Goal: Task Accomplishment & Management: Manage account settings

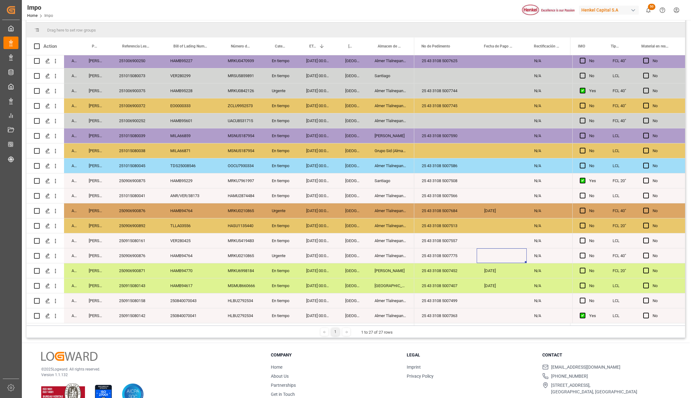
scroll to position [92, 0]
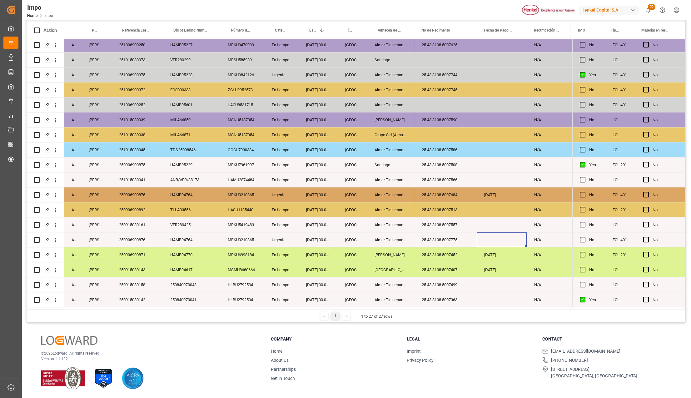
click at [330, 287] on div "[DATE] 00:00:00" at bounding box center [318, 284] width 39 height 15
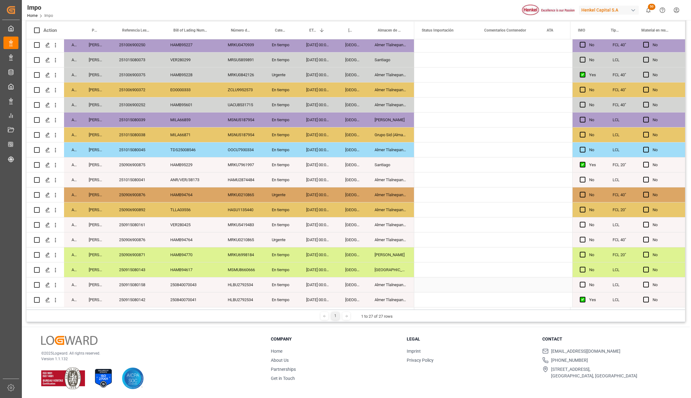
scroll to position [0, 0]
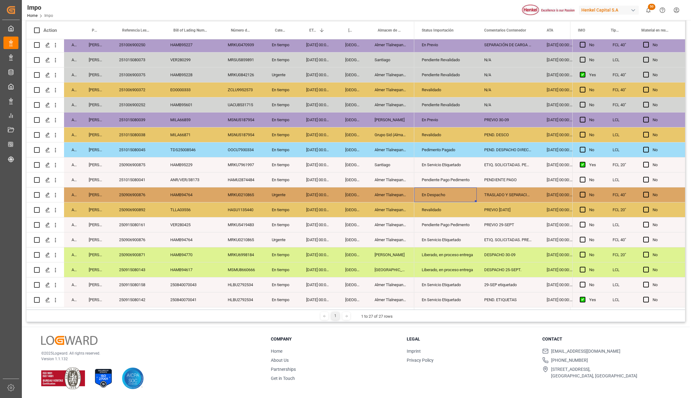
click at [455, 193] on div "En Despacho" at bounding box center [445, 195] width 47 height 14
click at [470, 199] on input "En Despacho" at bounding box center [445, 198] width 52 height 12
click at [465, 197] on icon "open menu" at bounding box center [464, 198] width 7 height 7
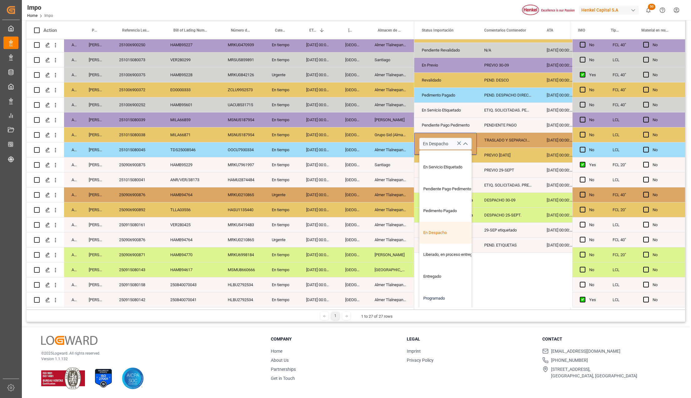
scroll to position [57, 0]
click at [427, 253] on div "Liberado, en proceso entrega" at bounding box center [448, 255] width 59 height 22
type input "Liberado, en proceso entrega"
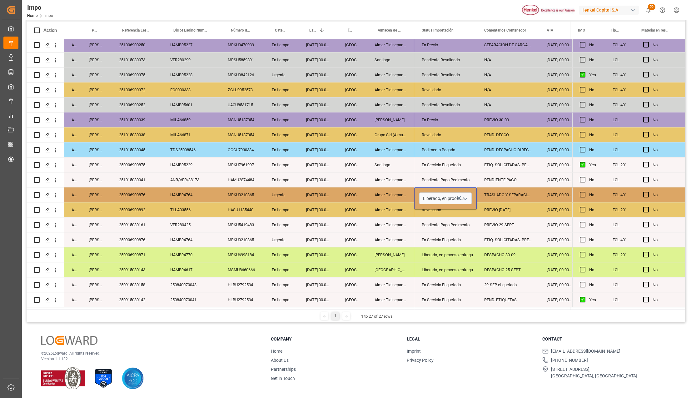
scroll to position [0, 0]
click at [405, 271] on div "[GEOGRAPHIC_DATA]" at bounding box center [390, 269] width 47 height 15
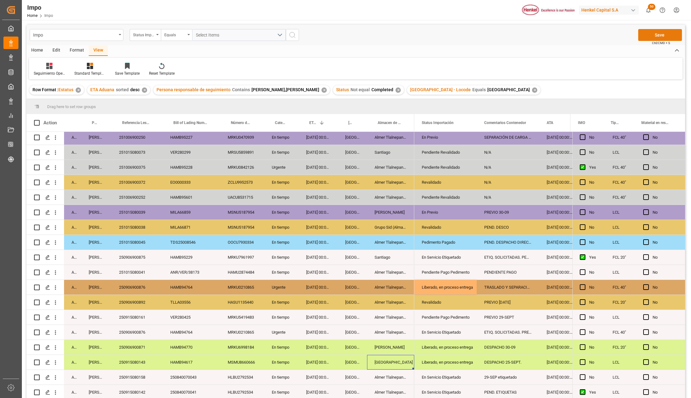
click at [648, 36] on button "Save" at bounding box center [660, 35] width 44 height 12
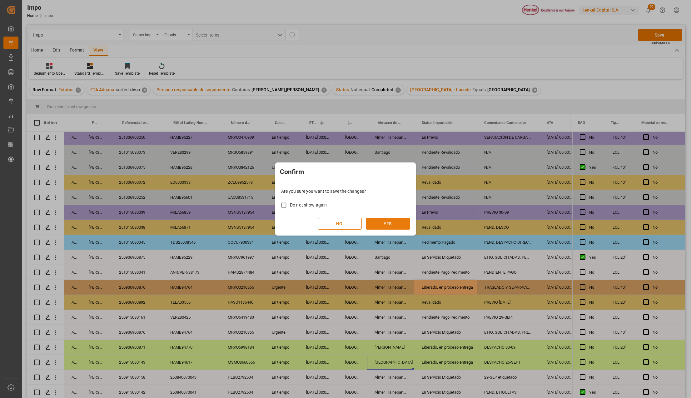
click at [405, 222] on button "YES" at bounding box center [388, 224] width 44 height 12
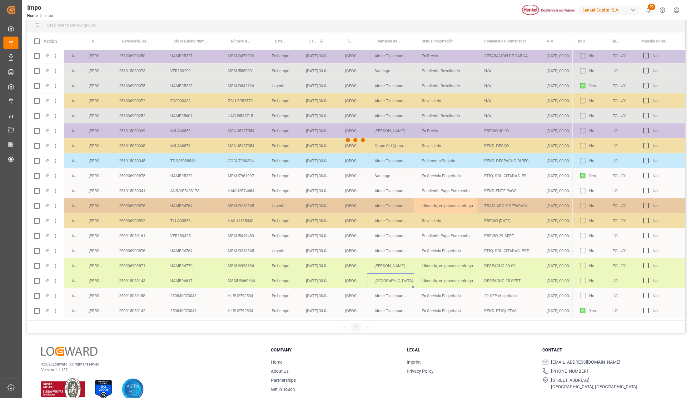
scroll to position [83, 0]
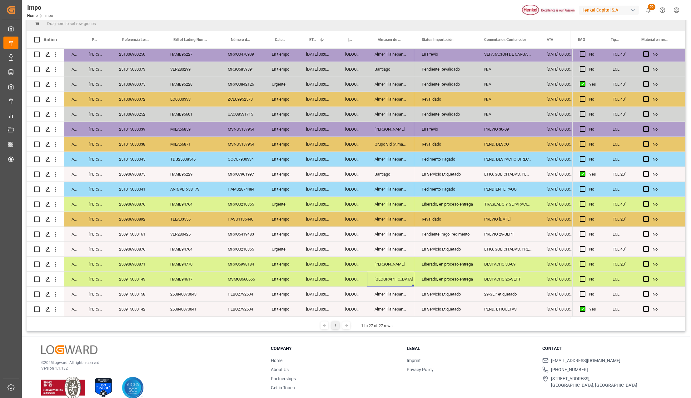
click at [208, 236] on div "VER280425" at bounding box center [191, 234] width 57 height 15
click at [255, 272] on div "MSMU8660666" at bounding box center [242, 279] width 44 height 15
click at [394, 272] on div "[GEOGRAPHIC_DATA]" at bounding box center [390, 279] width 47 height 15
click at [146, 214] on div "250906900892" at bounding box center [136, 219] width 51 height 15
click at [445, 212] on div "Revalidado" at bounding box center [445, 219] width 62 height 15
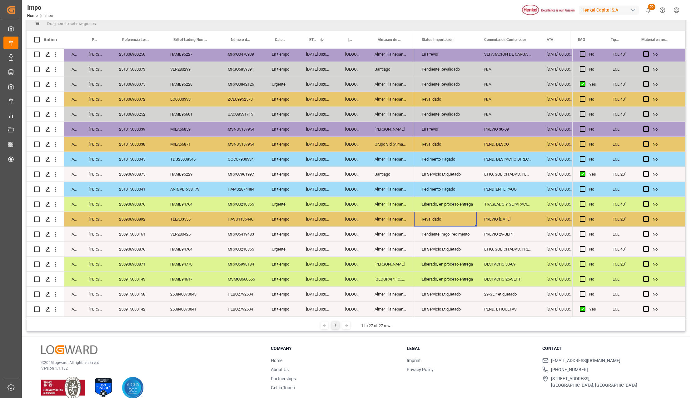
click at [448, 204] on div "Liberado, en proceso entrega" at bounding box center [445, 204] width 47 height 14
click at [443, 182] on div "Pedimento Pagado" at bounding box center [445, 189] width 47 height 14
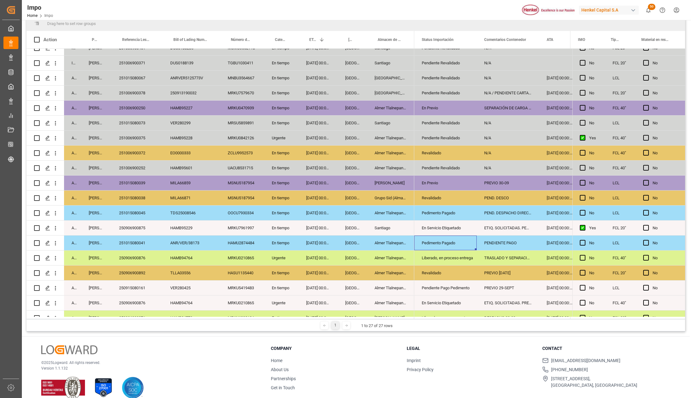
scroll to position [55, 0]
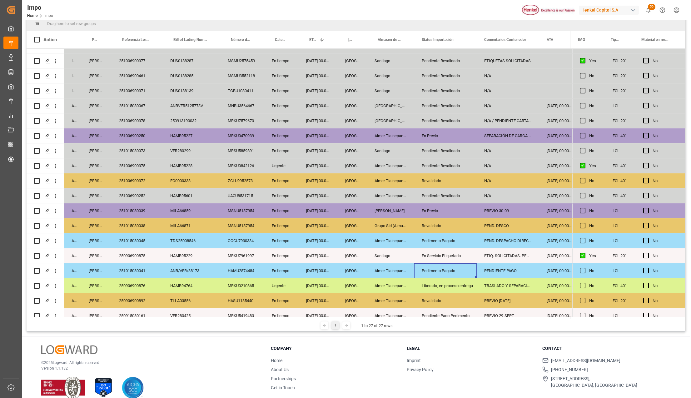
click at [433, 249] on div "En Servicio Etiquetado" at bounding box center [445, 256] width 47 height 14
click at [434, 242] on div "Pedimento Pagado" at bounding box center [445, 241] width 47 height 14
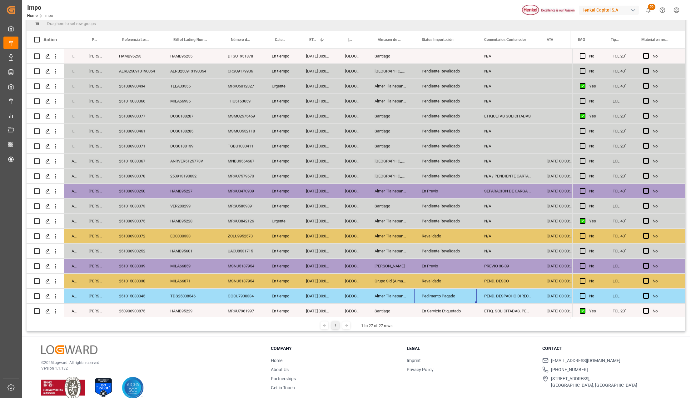
scroll to position [0, 0]
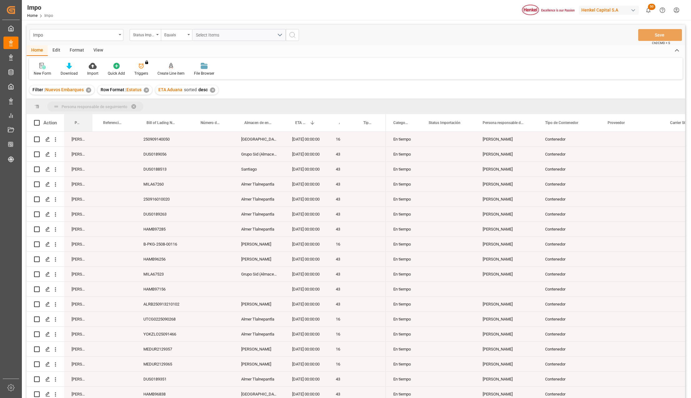
drag, startPoint x: 78, startPoint y: 122, endPoint x: 78, endPoint y: 111, distance: 11.9
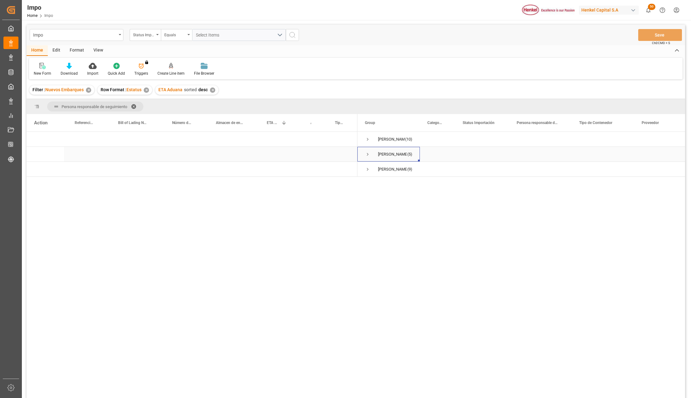
click at [367, 155] on span "Press SPACE to select this row." at bounding box center [368, 154] width 6 height 6
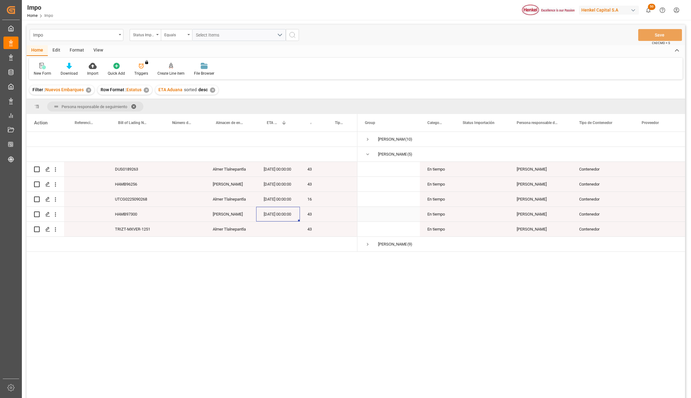
click at [279, 215] on div "[DATE] 00:00:00" at bounding box center [278, 214] width 44 height 15
click at [365, 141] on span "Press SPACE to select this row." at bounding box center [368, 139] width 6 height 6
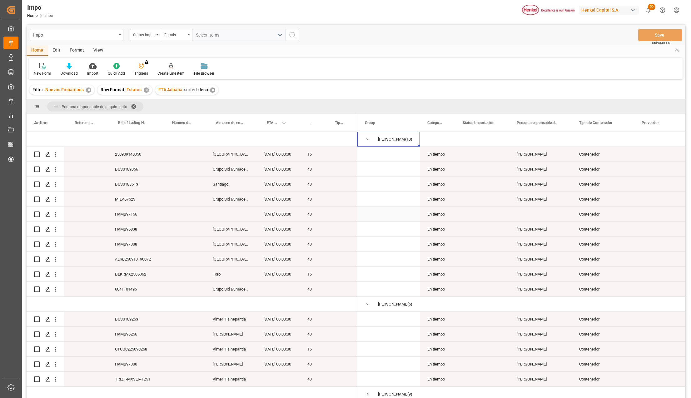
click at [129, 212] on div "HAMB97156" at bounding box center [134, 214] width 54 height 15
click at [229, 215] on div "Press SPACE to select this row." at bounding box center [230, 214] width 51 height 15
click at [56, 215] on icon "open menu" at bounding box center [55, 214] width 7 height 7
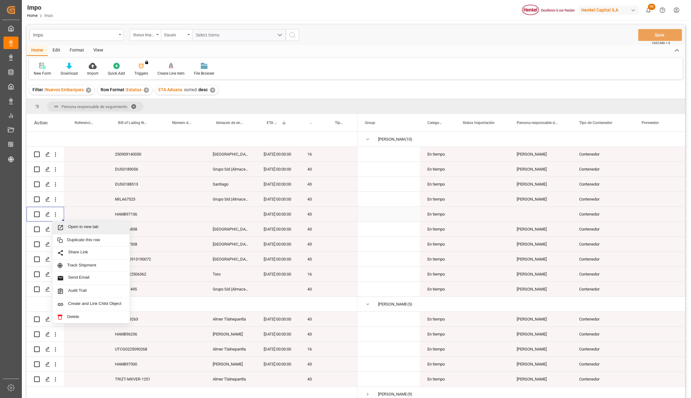
click at [61, 226] on icon "Press SPACE to select this row." at bounding box center [60, 227] width 7 height 7
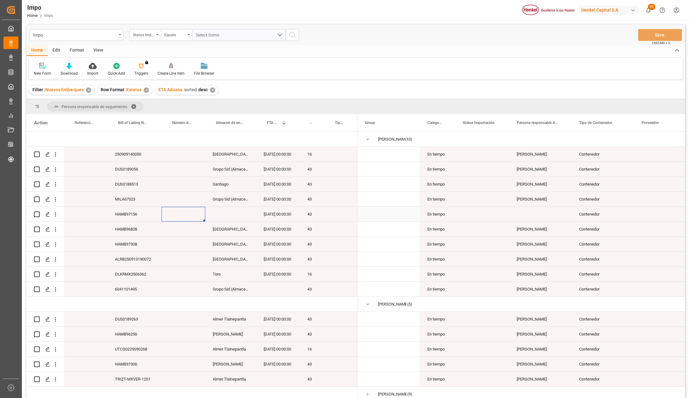
click at [197, 213] on div "Press SPACE to select this row." at bounding box center [183, 214] width 44 height 15
click at [230, 214] on div "Press SPACE to select this row." at bounding box center [230, 214] width 51 height 15
click at [340, 218] on div "Press SPACE to select this row." at bounding box center [340, 214] width 33 height 15
click at [478, 215] on div "Press SPACE to select this row." at bounding box center [482, 214] width 54 height 15
click at [539, 222] on div "[PERSON_NAME]" at bounding box center [540, 229] width 62 height 15
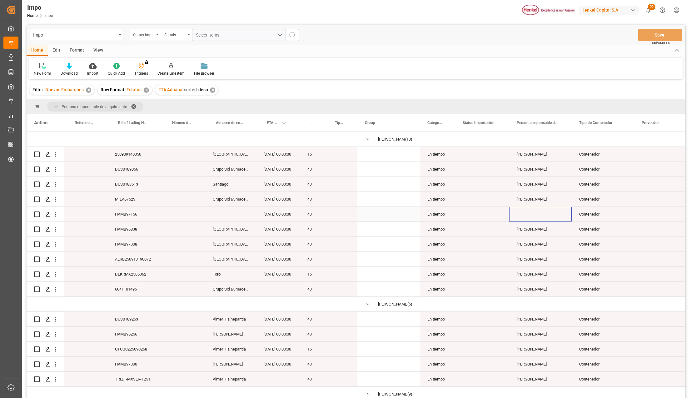
click at [534, 214] on div "Press SPACE to select this row." at bounding box center [540, 214] width 62 height 15
click at [561, 219] on button "Select" at bounding box center [540, 218] width 52 height 12
click at [553, 255] on div "[PERSON_NAME]" at bounding box center [540, 253] width 45 height 6
click at [554, 290] on div "[PERSON_NAME]" at bounding box center [540, 289] width 62 height 15
click at [584, 214] on div "Contenedor" at bounding box center [603, 214] width 62 height 15
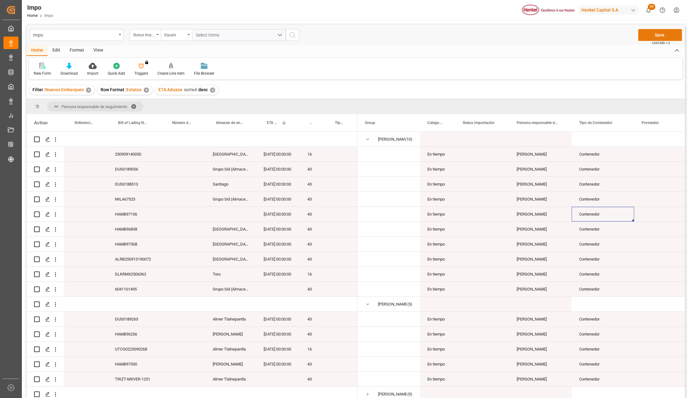
click at [650, 30] on button "Save" at bounding box center [660, 35] width 44 height 12
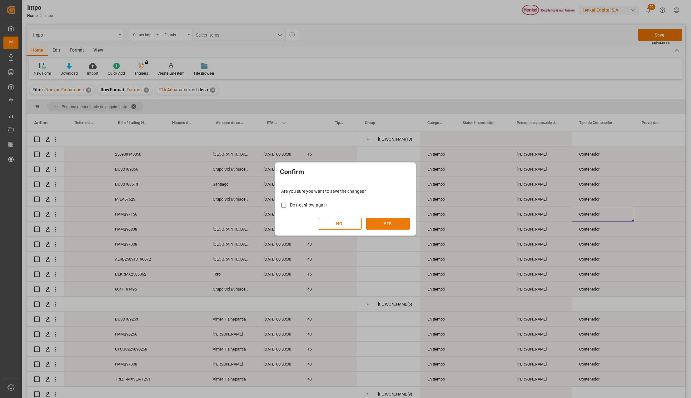
click at [384, 225] on button "YES" at bounding box center [388, 224] width 44 height 12
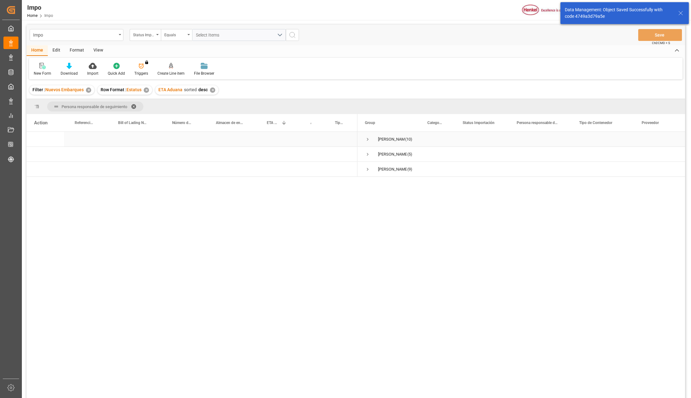
click at [366, 139] on span "Press SPACE to select this row." at bounding box center [368, 139] width 6 height 6
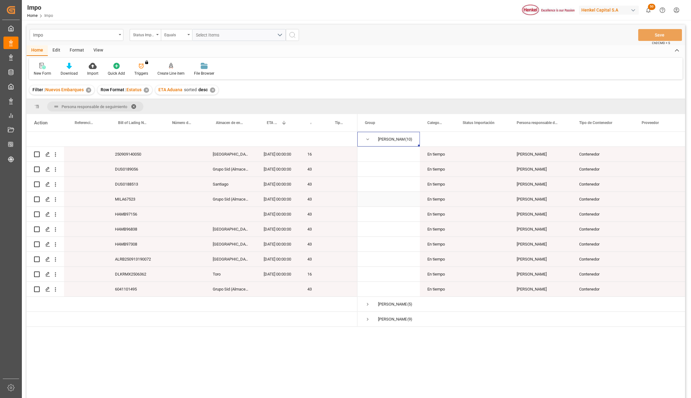
click at [441, 204] on div "En tiempo" at bounding box center [437, 199] width 35 height 15
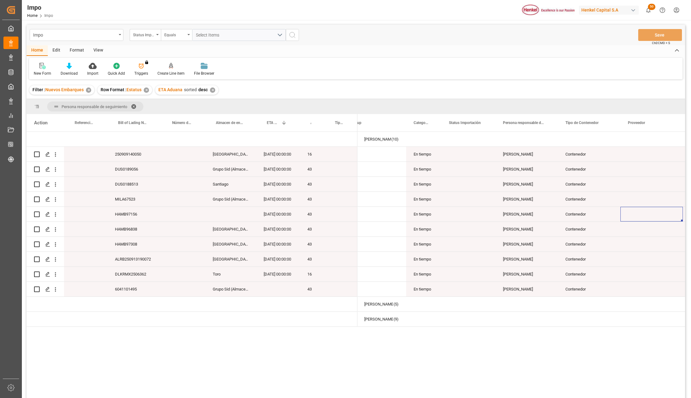
click at [98, 48] on div "View" at bounding box center [98, 50] width 19 height 11
click at [87, 69] on div "Standard Templates" at bounding box center [90, 69] width 41 height 14
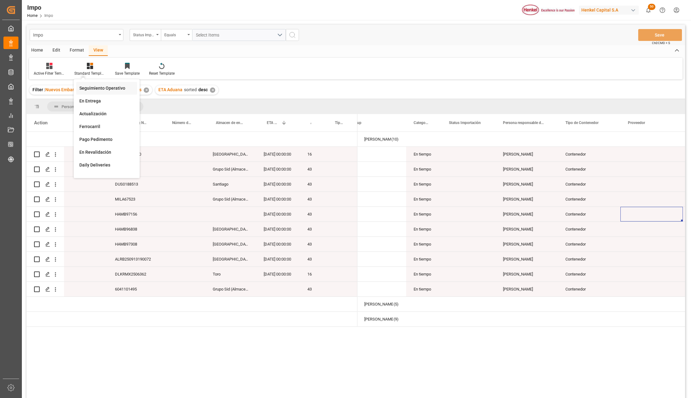
click at [95, 90] on div "Seguimiento Operativo" at bounding box center [106, 88] width 55 height 7
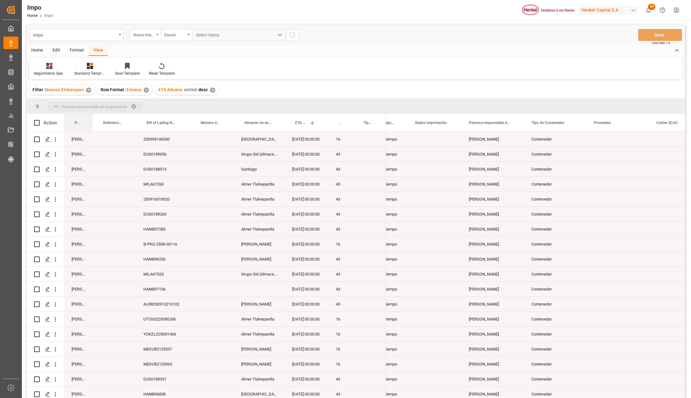
drag, startPoint x: 71, startPoint y: 121, endPoint x: 74, endPoint y: 102, distance: 19.6
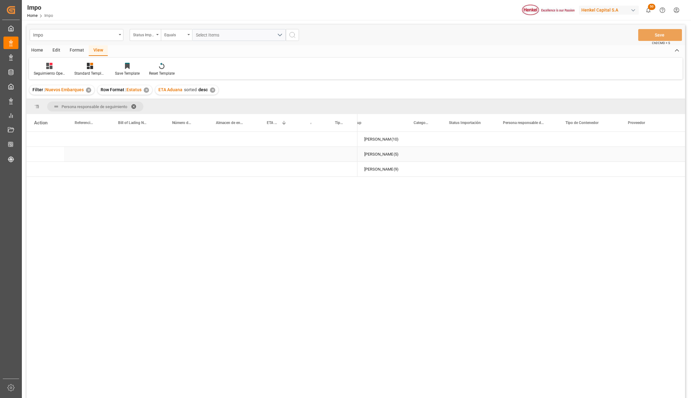
click at [372, 150] on div "[PERSON_NAME]" at bounding box center [378, 154] width 29 height 14
click at [367, 139] on span "Press SPACE to select this row." at bounding box center [368, 139] width 6 height 6
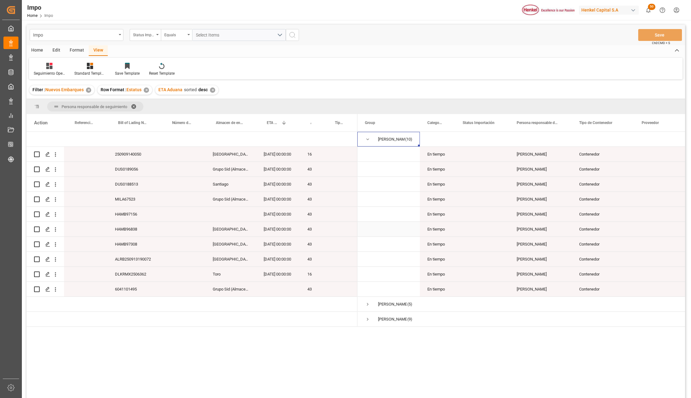
click at [524, 215] on div "[PERSON_NAME]" at bounding box center [540, 214] width 62 height 15
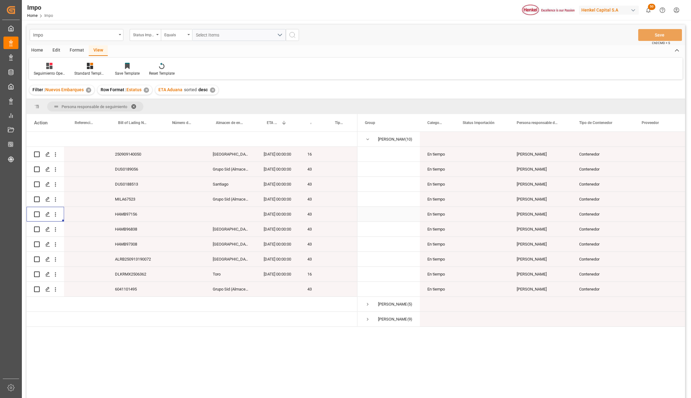
click at [222, 216] on div "Press SPACE to select this row." at bounding box center [230, 214] width 51 height 15
click at [54, 215] on icon "open menu" at bounding box center [55, 214] width 7 height 7
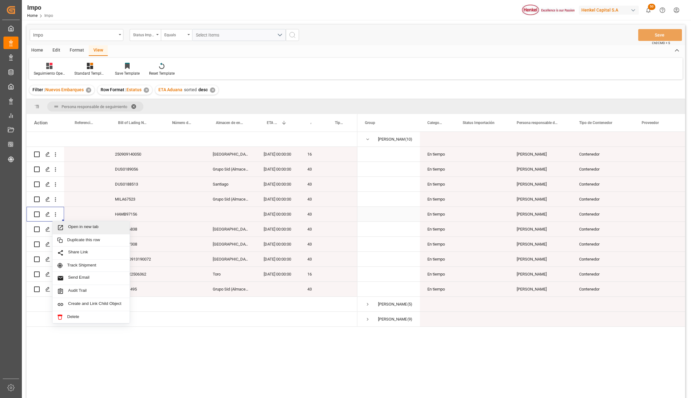
click at [211, 212] on div "Press SPACE to select this row." at bounding box center [230, 214] width 51 height 15
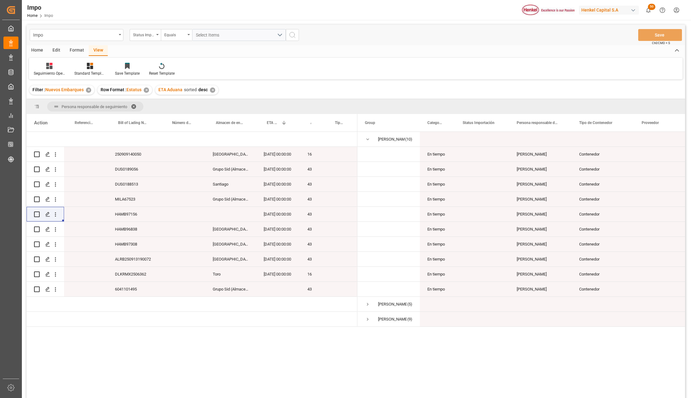
click at [55, 47] on div "Edit" at bounding box center [56, 50] width 17 height 11
click at [151, 70] on div "Configuration" at bounding box center [152, 69] width 33 height 14
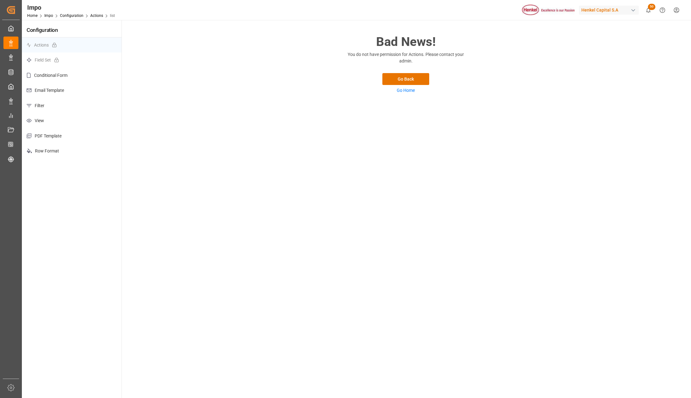
click at [47, 104] on p "Filter" at bounding box center [72, 105] width 100 height 15
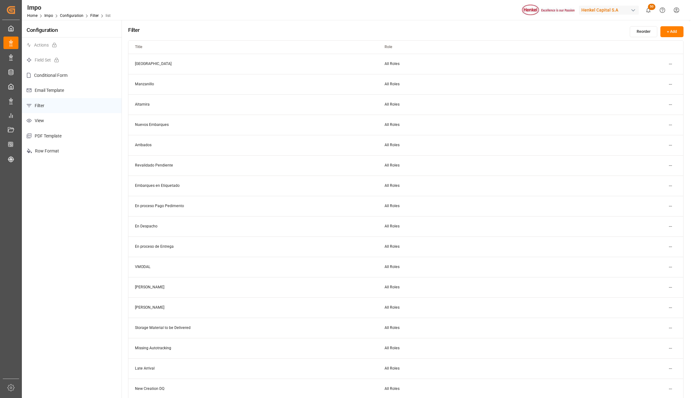
click at [669, 122] on html "Created by potrace 1.15, written by Peter Selinger 2001-2017 Created by potrace…" at bounding box center [345, 199] width 691 height 398
click at [658, 134] on div "Edit" at bounding box center [659, 137] width 32 height 9
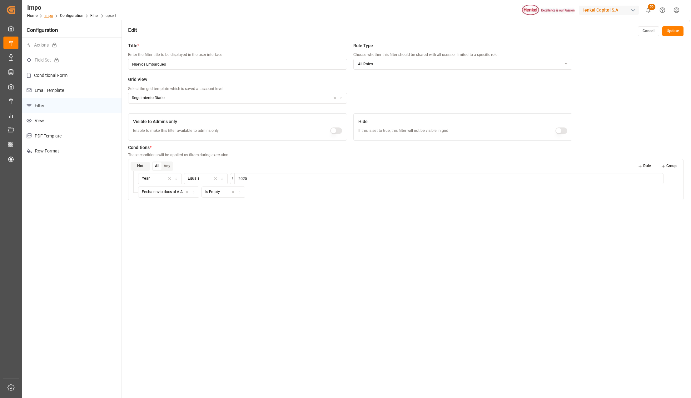
click at [46, 16] on link "Impo" at bounding box center [48, 15] width 9 height 4
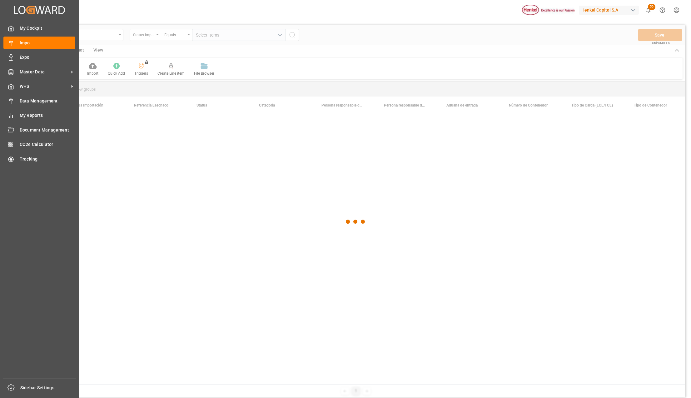
click at [305, 210] on div at bounding box center [356, 222] width 658 height 394
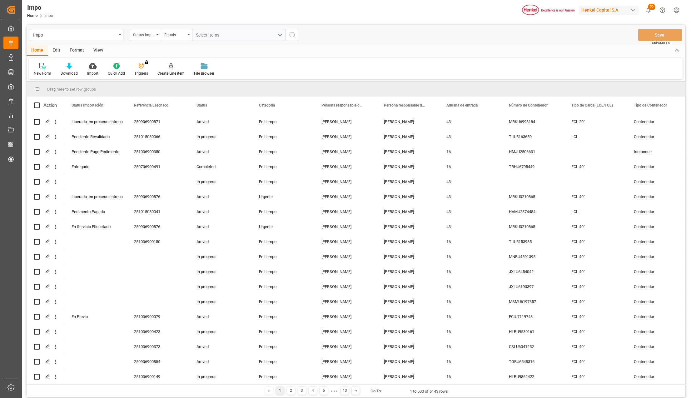
click at [96, 51] on div "View" at bounding box center [98, 50] width 19 height 11
click at [73, 67] on icon at bounding box center [71, 66] width 6 height 6
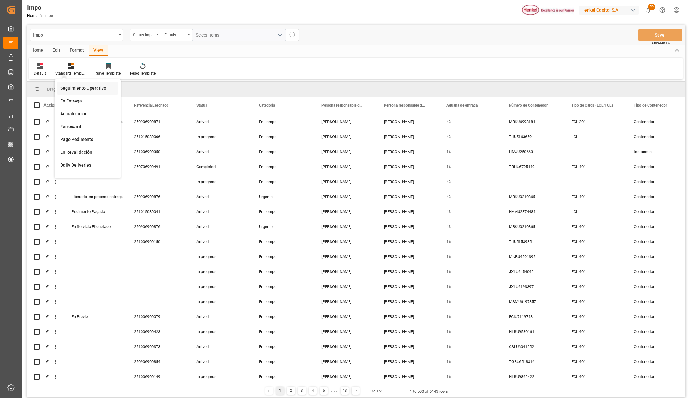
click at [75, 86] on div "Seguimiento Operativo" at bounding box center [87, 88] width 55 height 7
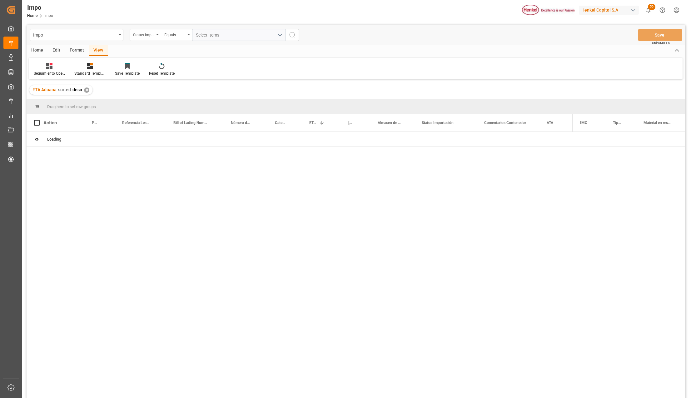
click at [74, 51] on div "Format" at bounding box center [77, 50] width 24 height 11
click at [43, 65] on icon at bounding box center [43, 66] width 4 height 5
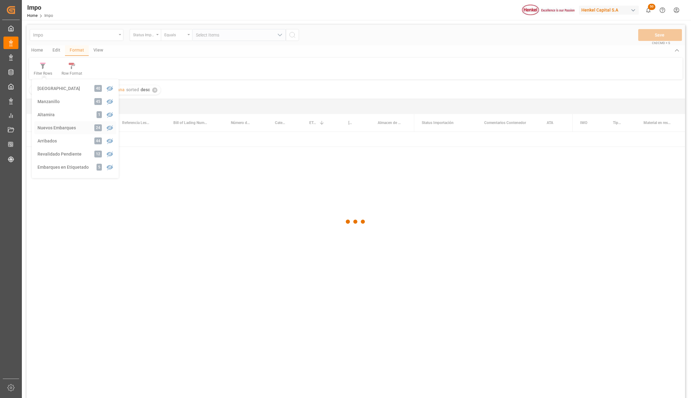
click at [69, 129] on div "Impo Status Importación Equals Select Items Save Ctrl/CMD + S Home Edit Format …" at bounding box center [356, 220] width 658 height 390
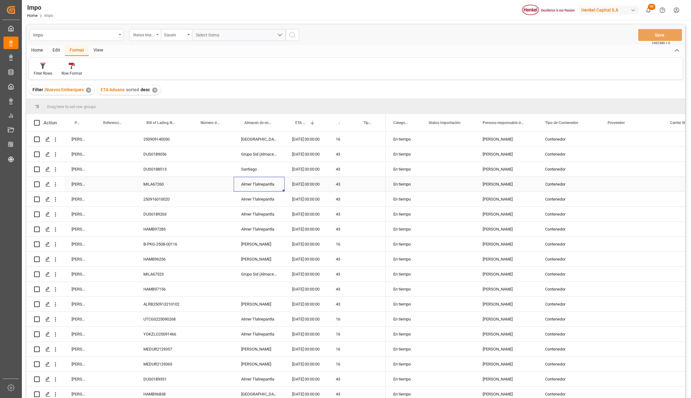
click at [263, 182] on div "Almer Tlalnepantla" at bounding box center [259, 184] width 51 height 15
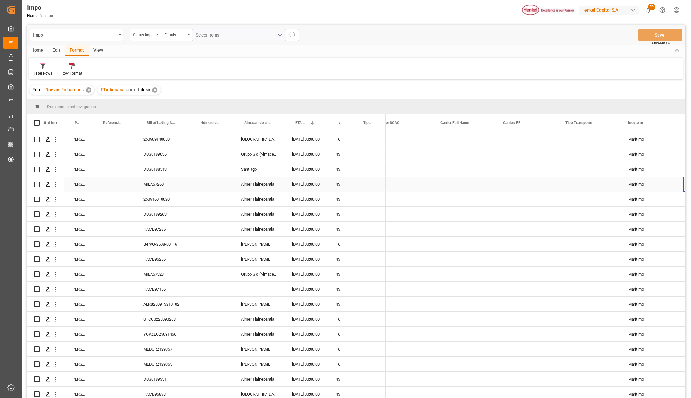
scroll to position [0, 292]
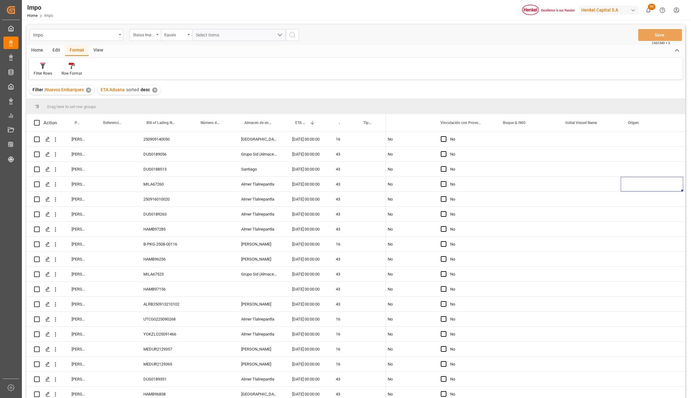
click at [58, 52] on div "Edit" at bounding box center [56, 50] width 17 height 11
click at [146, 68] on div at bounding box center [152, 65] width 23 height 7
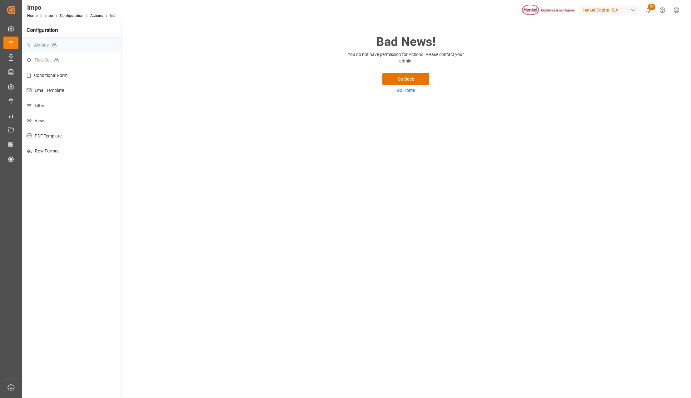
click at [38, 126] on p "View" at bounding box center [72, 120] width 100 height 15
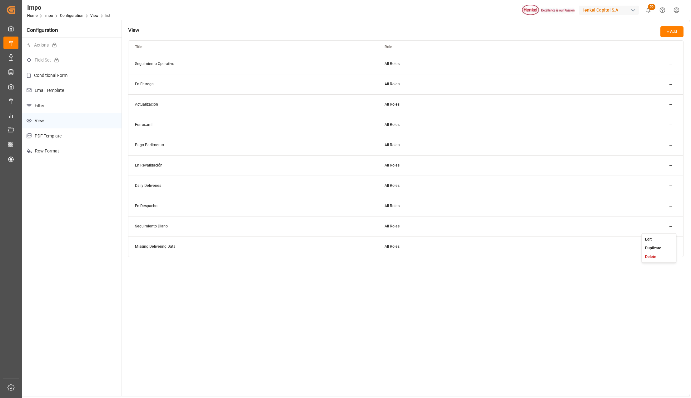
click at [670, 226] on html "Created by potrace 1.15, written by [PERSON_NAME] [DATE]-[DATE] Created by potr…" at bounding box center [345, 199] width 691 height 398
click at [661, 239] on div "Edit" at bounding box center [659, 239] width 32 height 9
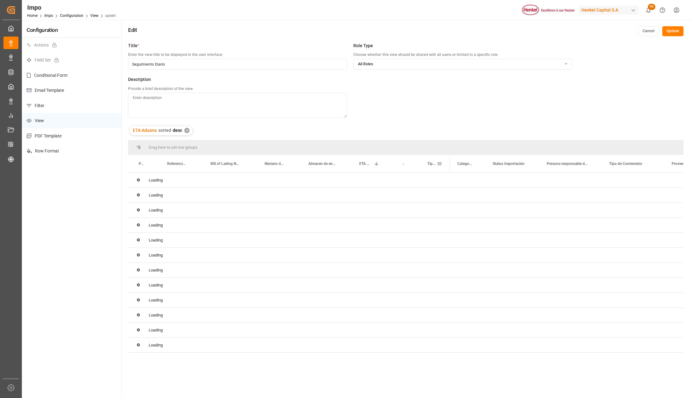
click at [439, 163] on span at bounding box center [440, 164] width 6 height 6
click at [511, 165] on span "columns" at bounding box center [510, 165] width 6 height 6
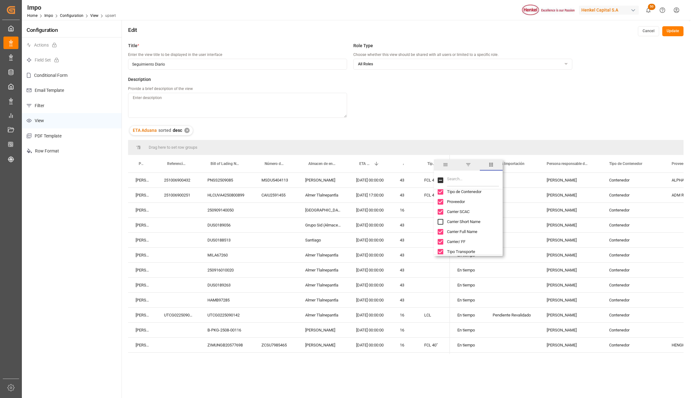
click at [448, 180] on input "Filter Columns Input" at bounding box center [473, 180] width 52 height 12
type input "d"
type input "come"
click at [409, 255] on div "43" at bounding box center [404, 255] width 24 height 15
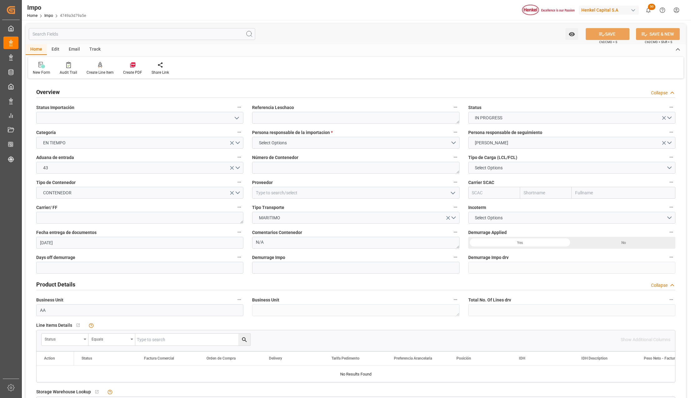
type input "[DATE]"
click at [452, 142] on button "Select Options" at bounding box center [355, 143] width 207 height 12
click at [325, 160] on div "FERNANDA LEYVA" at bounding box center [355, 157] width 206 height 13
click at [267, 269] on input "text" at bounding box center [355, 268] width 207 height 12
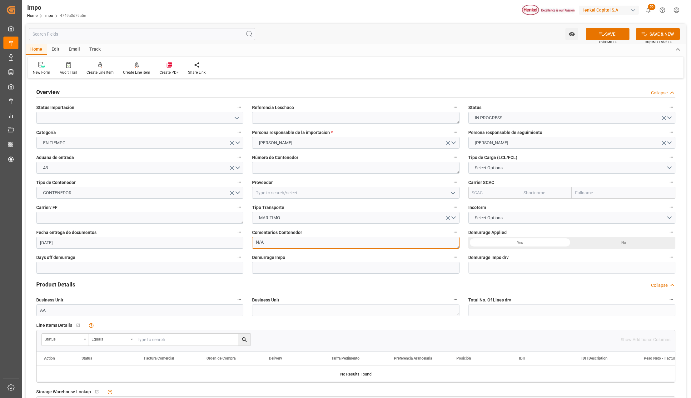
click at [265, 242] on textarea "N/A" at bounding box center [355, 243] width 207 height 12
type textarea "LAUNDRY"
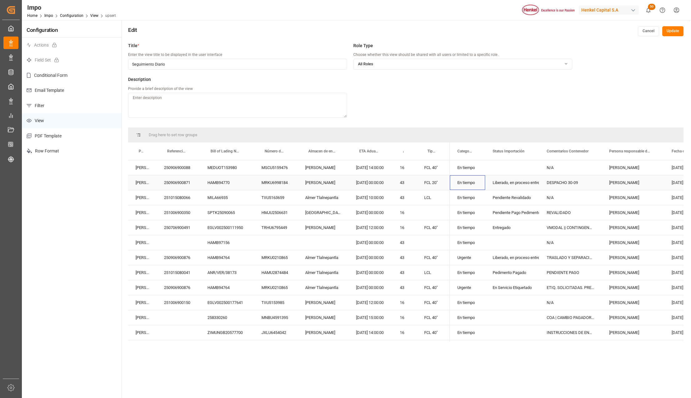
click at [519, 184] on div "Liberado, en proceso entrega" at bounding box center [512, 183] width 39 height 14
click at [672, 30] on button "Update" at bounding box center [672, 31] width 21 height 10
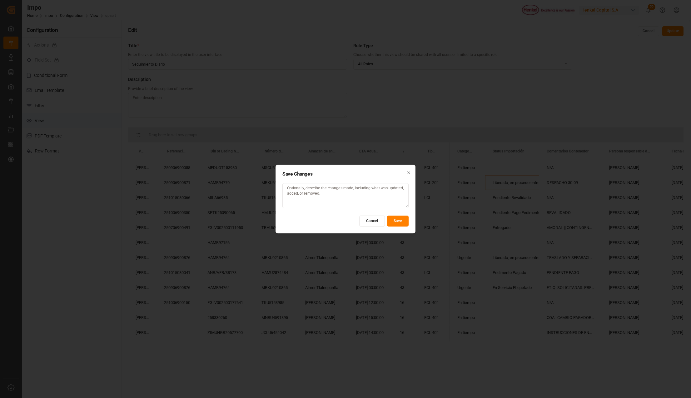
click at [398, 222] on button "Save" at bounding box center [398, 220] width 22 height 11
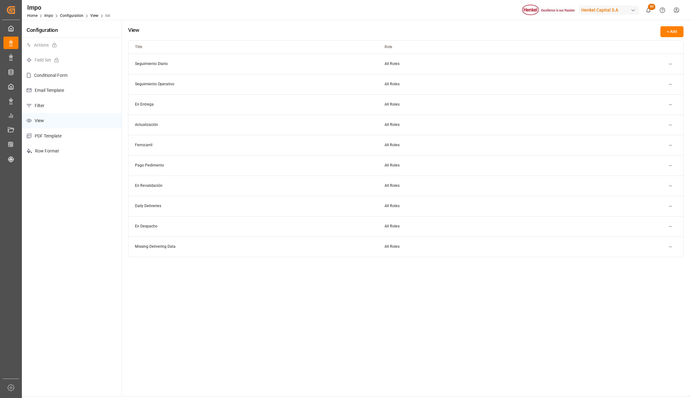
click at [672, 84] on html "Created by potrace 1.15, written by [PERSON_NAME] [DATE]-[DATE] Created by potr…" at bounding box center [345, 199] width 691 height 398
click at [665, 97] on div "Edit" at bounding box center [659, 97] width 32 height 9
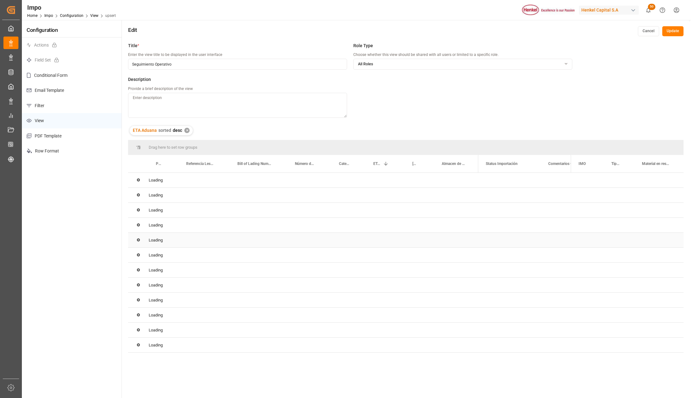
click at [436, 220] on div "Loading" at bounding box center [405, 225] width 555 height 15
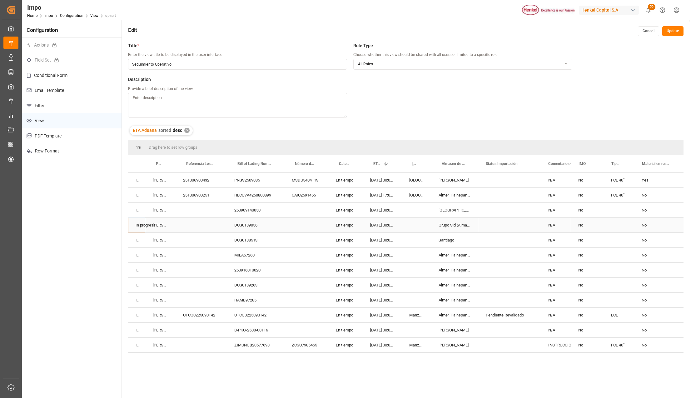
click at [443, 220] on div "Grupo Sid (Almacenaje y Distribucion AVIOR)" at bounding box center [454, 225] width 47 height 15
click at [675, 31] on button "Update" at bounding box center [672, 31] width 21 height 10
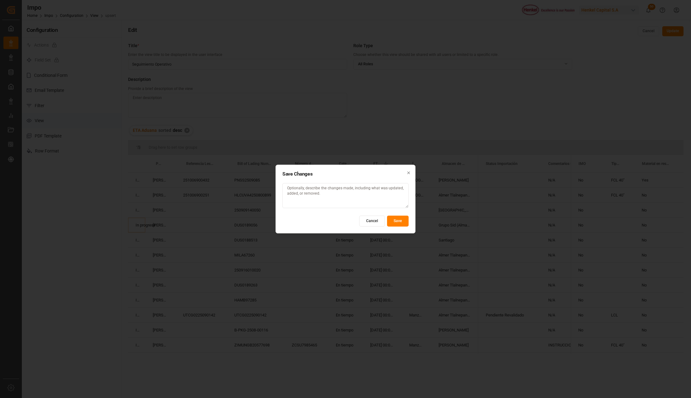
click at [398, 222] on button "Save" at bounding box center [398, 220] width 22 height 11
